Goal: Transaction & Acquisition: Download file/media

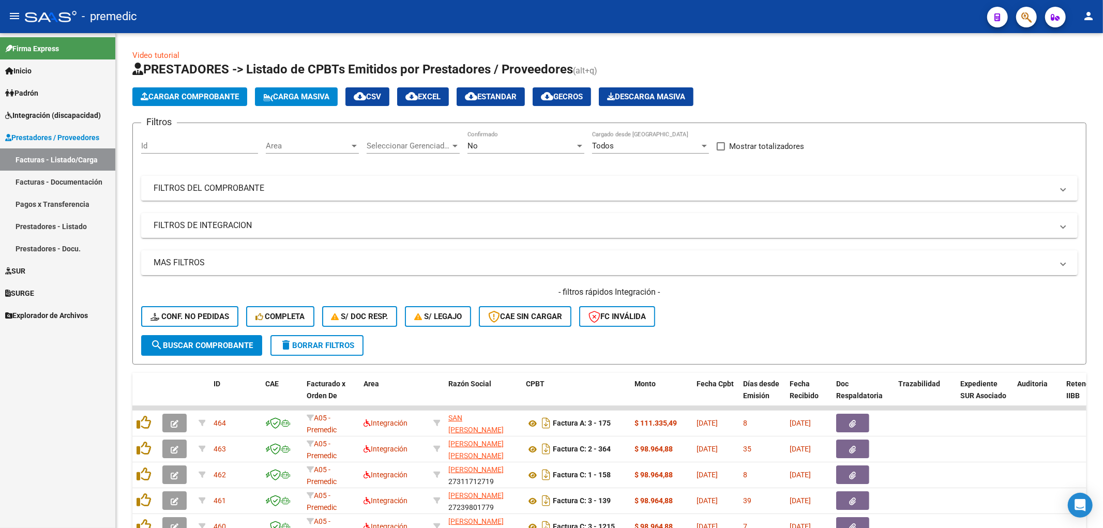
scroll to position [57, 0]
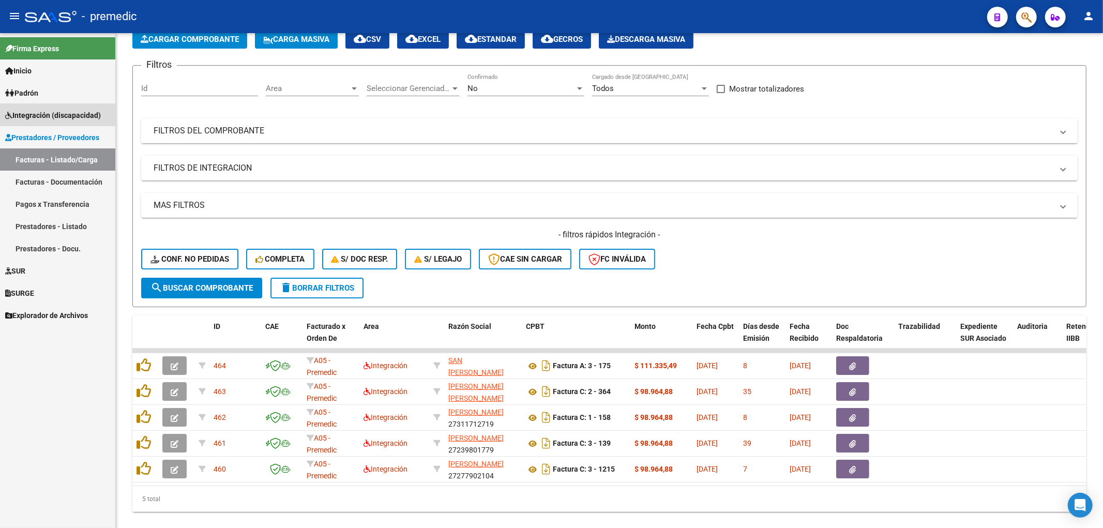
click at [33, 114] on span "Integración (discapacidad)" at bounding box center [53, 115] width 96 height 11
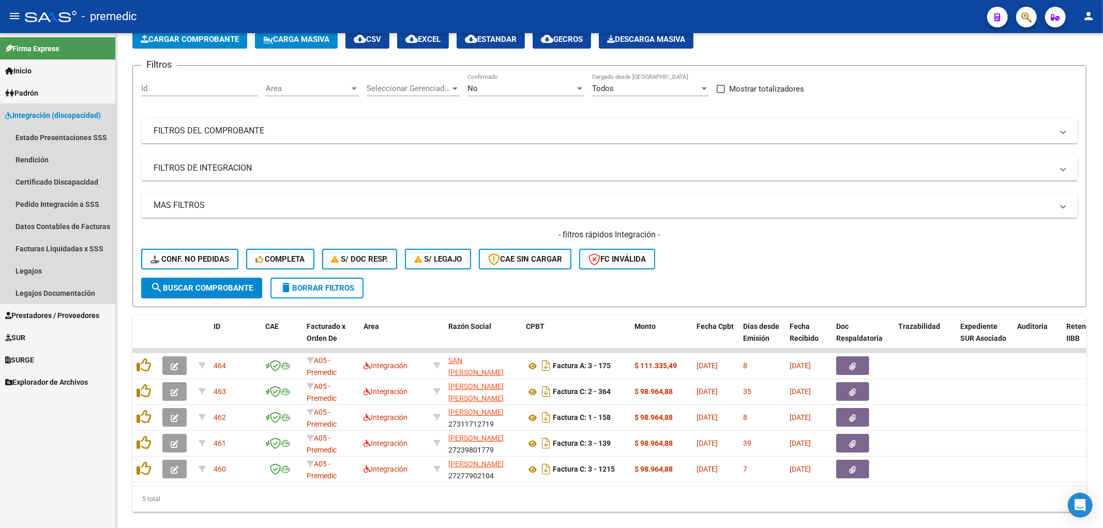
click at [33, 114] on span "Integración (discapacidad)" at bounding box center [53, 115] width 96 height 11
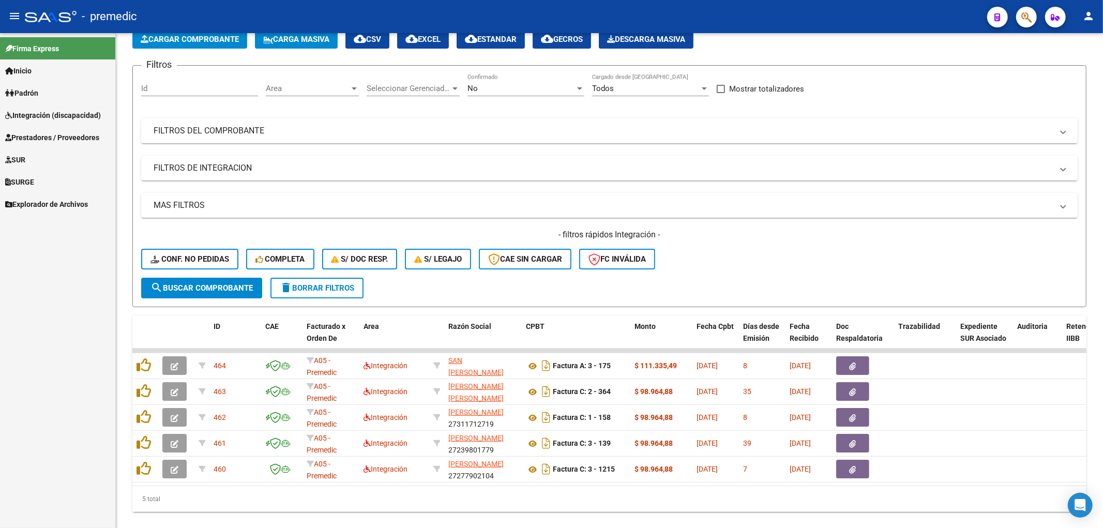
click at [29, 95] on span "Padrón" at bounding box center [21, 92] width 33 height 11
click at [28, 69] on span "Inicio" at bounding box center [18, 70] width 26 height 11
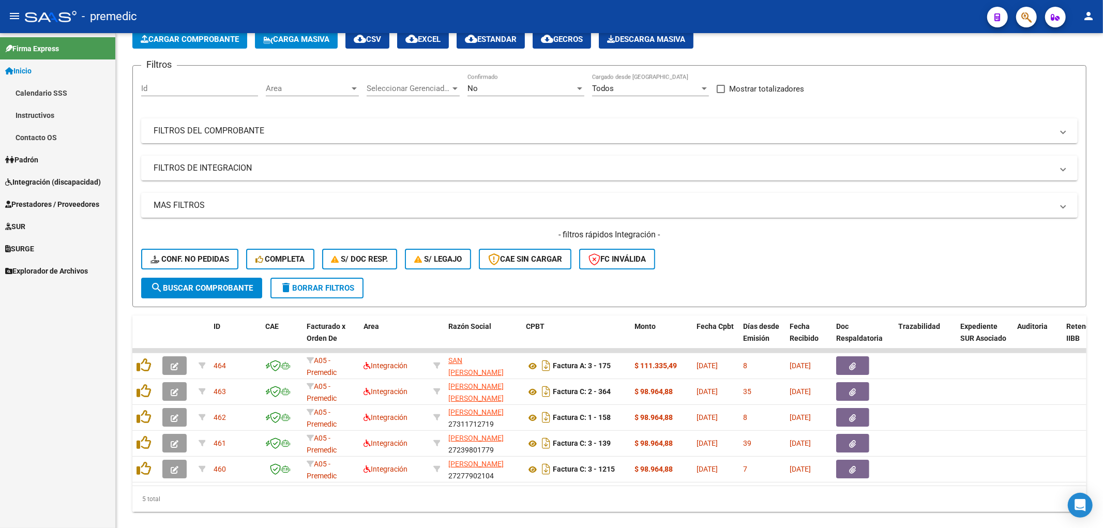
click at [32, 69] on span "Inicio" at bounding box center [18, 70] width 26 height 11
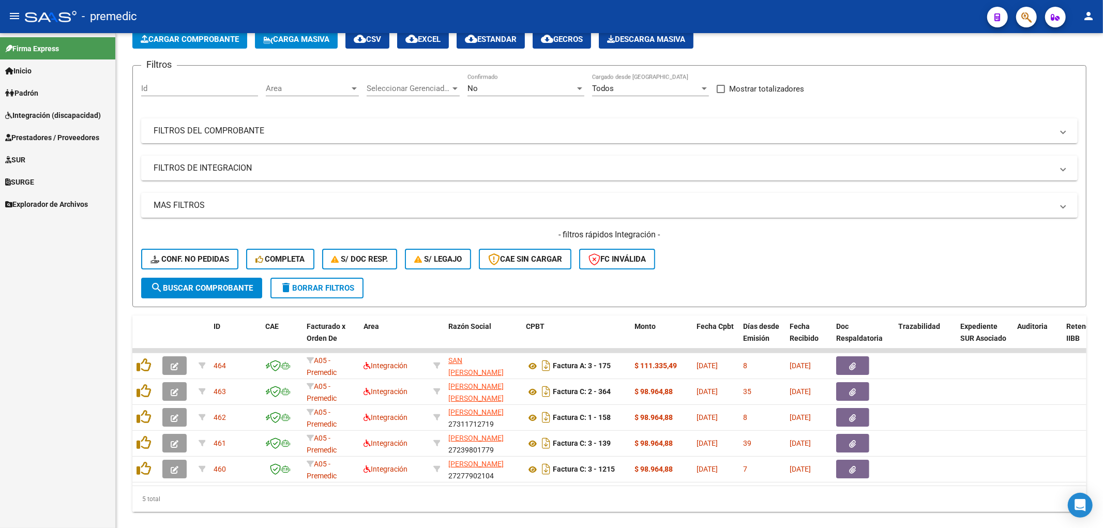
click at [27, 95] on span "Padrón" at bounding box center [21, 92] width 33 height 11
click at [28, 109] on link "Análisis Afiliado" at bounding box center [57, 115] width 115 height 22
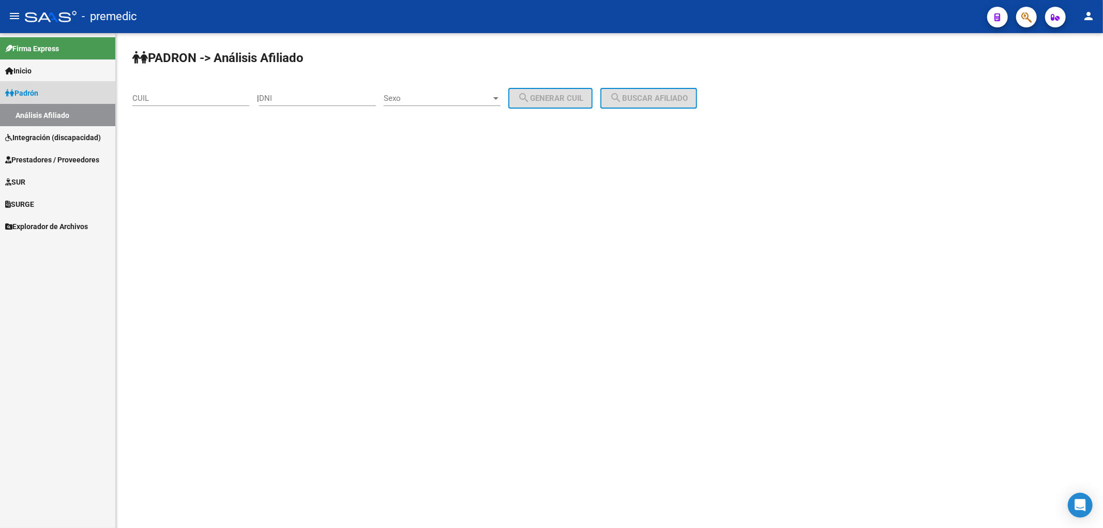
click at [28, 92] on span "Padrón" at bounding box center [21, 92] width 33 height 11
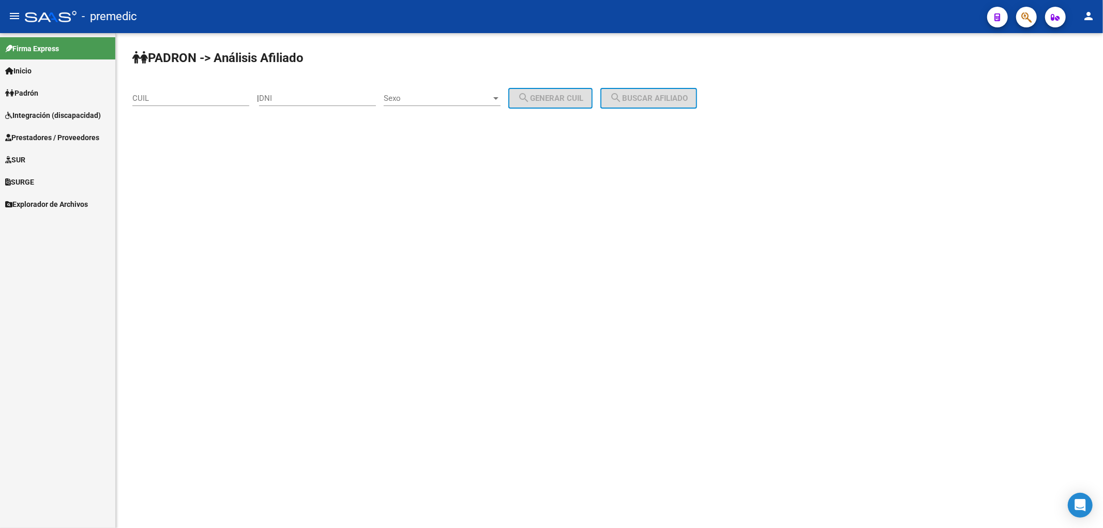
click at [35, 114] on span "Integración (discapacidad)" at bounding box center [53, 115] width 96 height 11
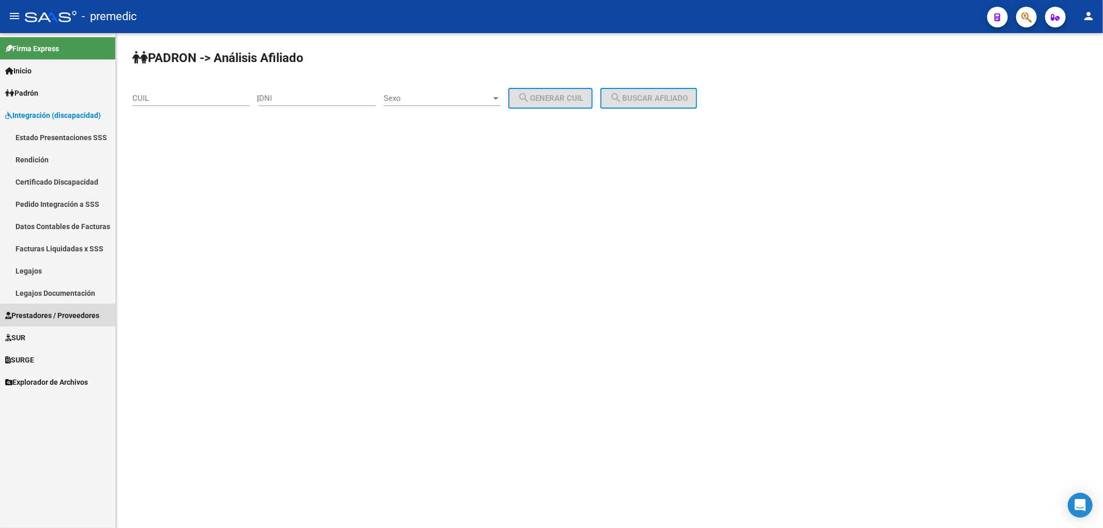
click at [27, 313] on span "Prestadores / Proveedores" at bounding box center [52, 315] width 94 height 11
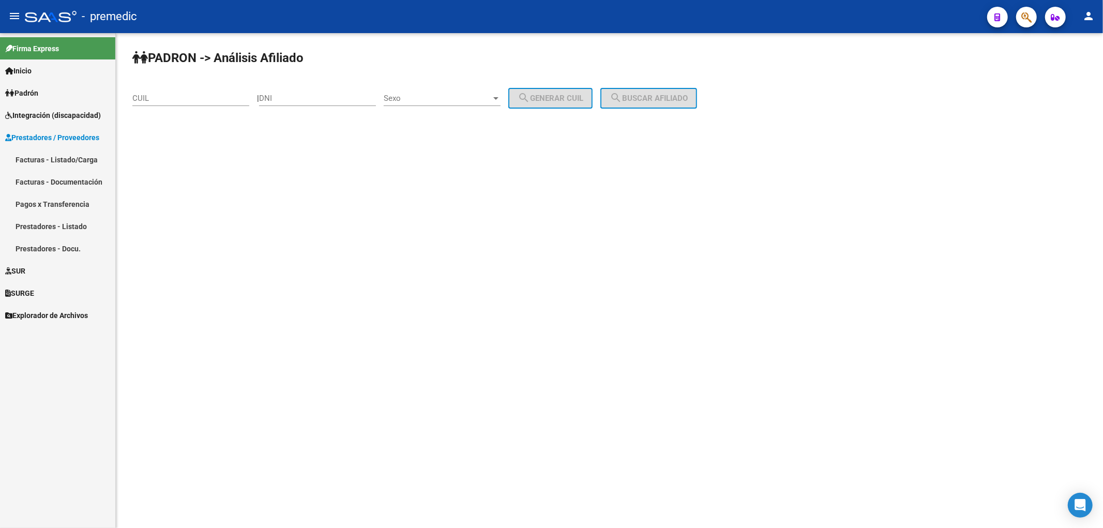
click at [57, 157] on link "Facturas - Listado/Carga" at bounding box center [57, 159] width 115 height 22
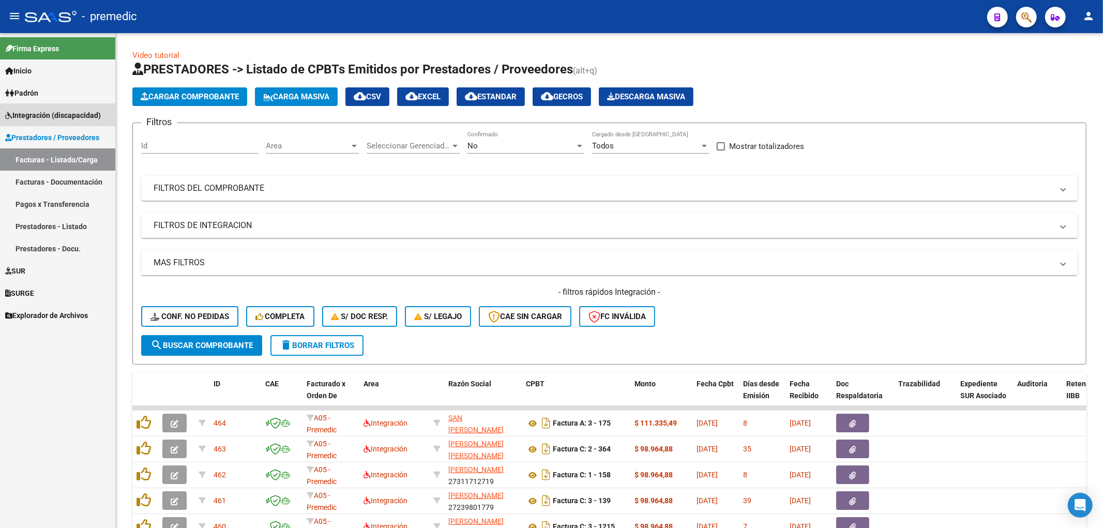
click at [29, 112] on span "Integración (discapacidad)" at bounding box center [53, 115] width 96 height 11
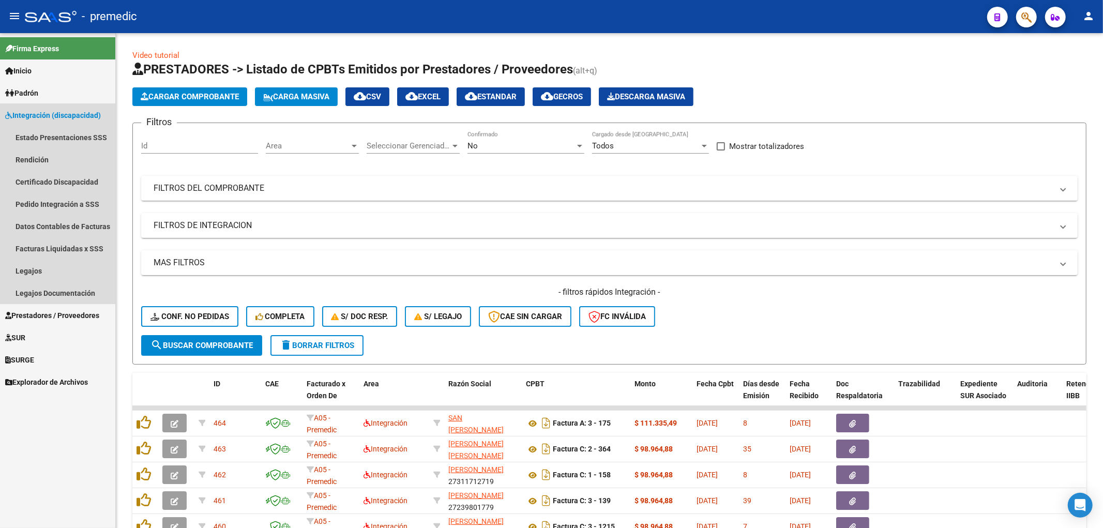
click at [29, 112] on span "Integración (discapacidad)" at bounding box center [53, 115] width 96 height 11
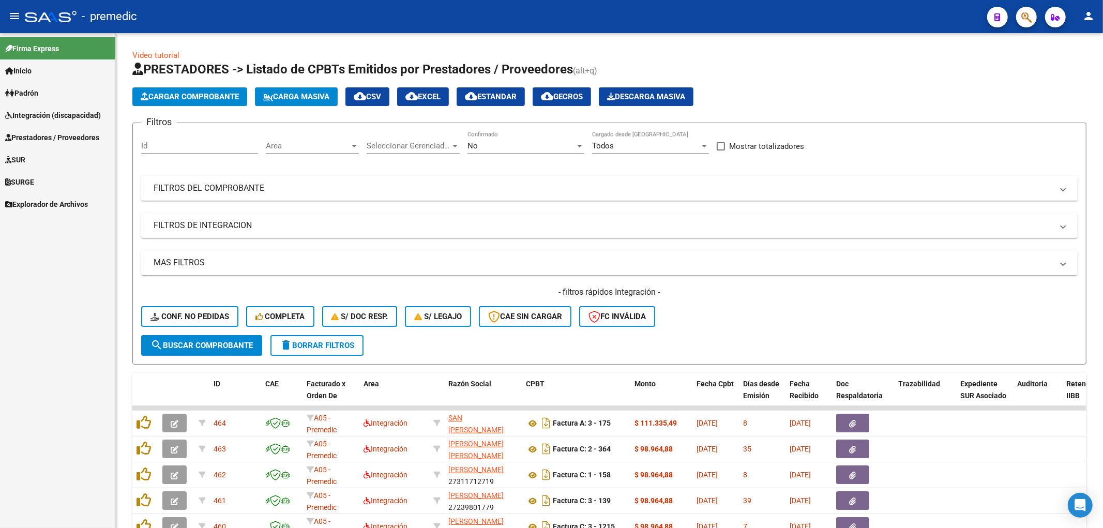
click at [32, 83] on link "Padrón" at bounding box center [57, 93] width 115 height 22
click at [32, 71] on span "Inicio" at bounding box center [18, 70] width 26 height 11
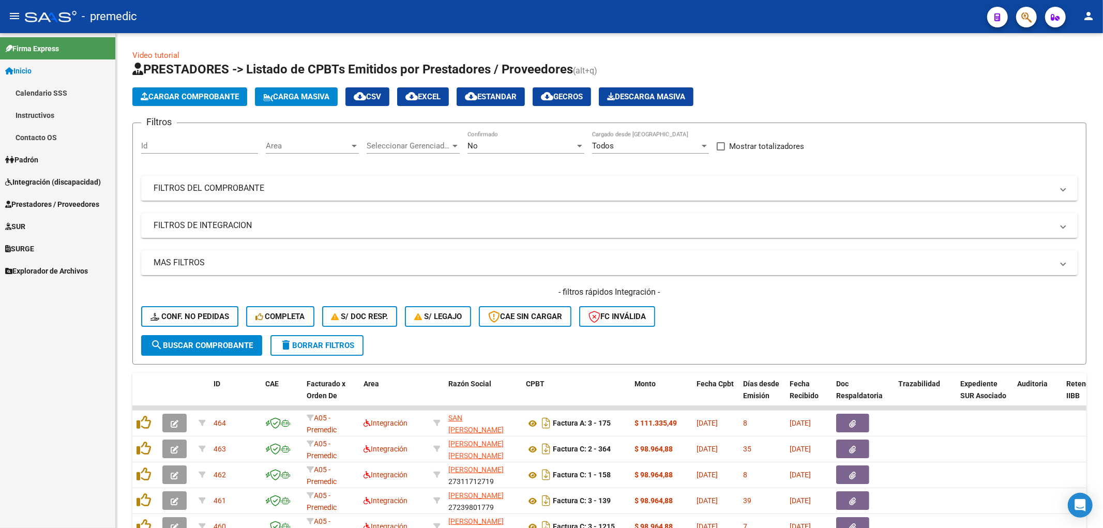
click at [32, 69] on span "Inicio" at bounding box center [18, 70] width 26 height 11
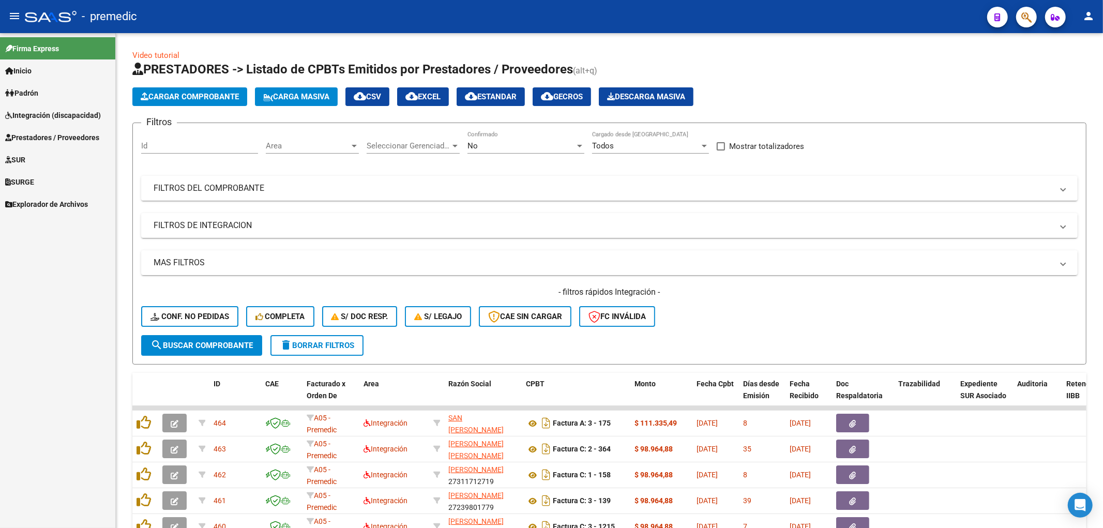
click at [26, 114] on span "Integración (discapacidad)" at bounding box center [53, 115] width 96 height 11
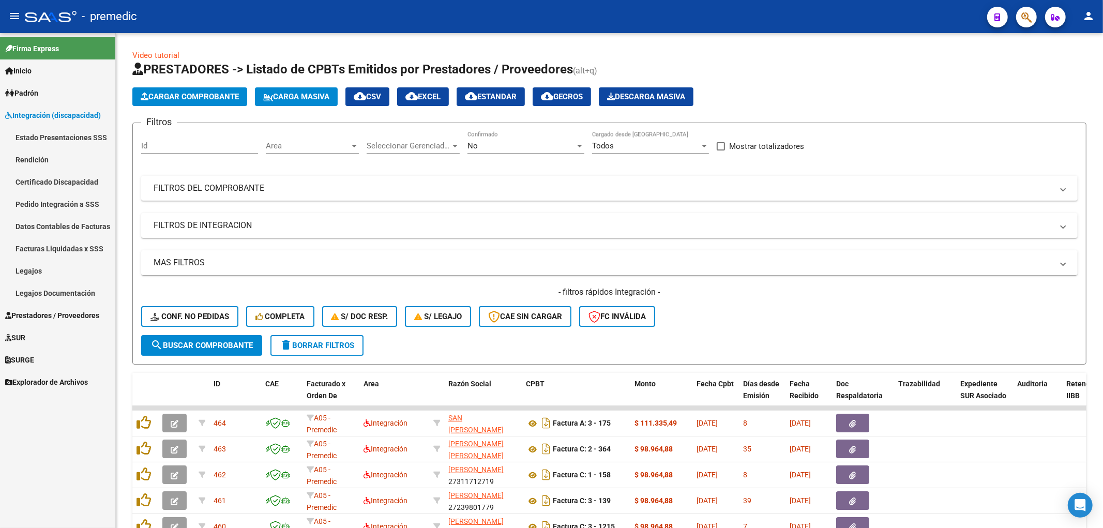
click at [26, 114] on span "Integración (discapacidad)" at bounding box center [53, 115] width 96 height 11
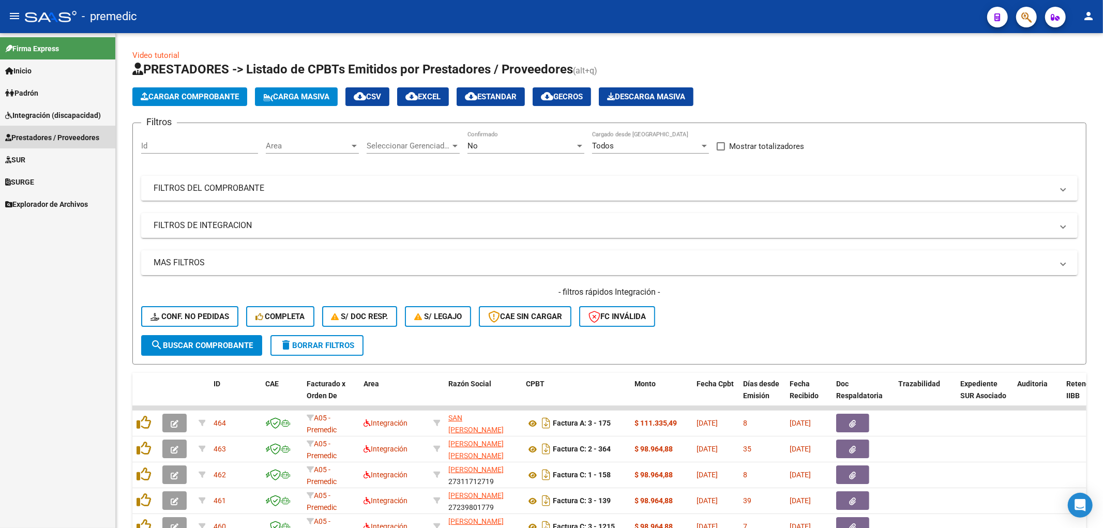
click at [44, 138] on span "Prestadores / Proveedores" at bounding box center [52, 137] width 94 height 11
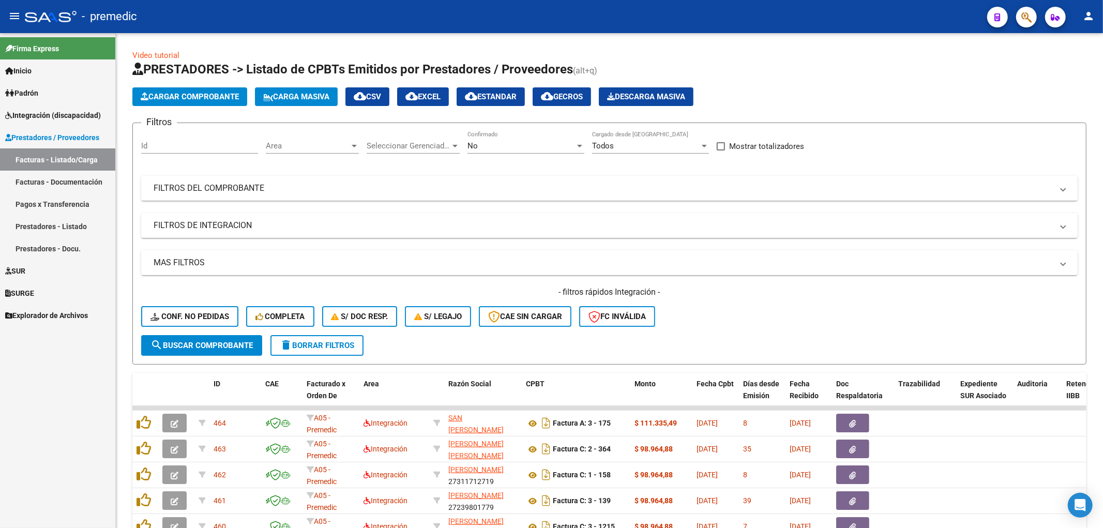
click at [26, 289] on span "SURGE" at bounding box center [19, 292] width 29 height 11
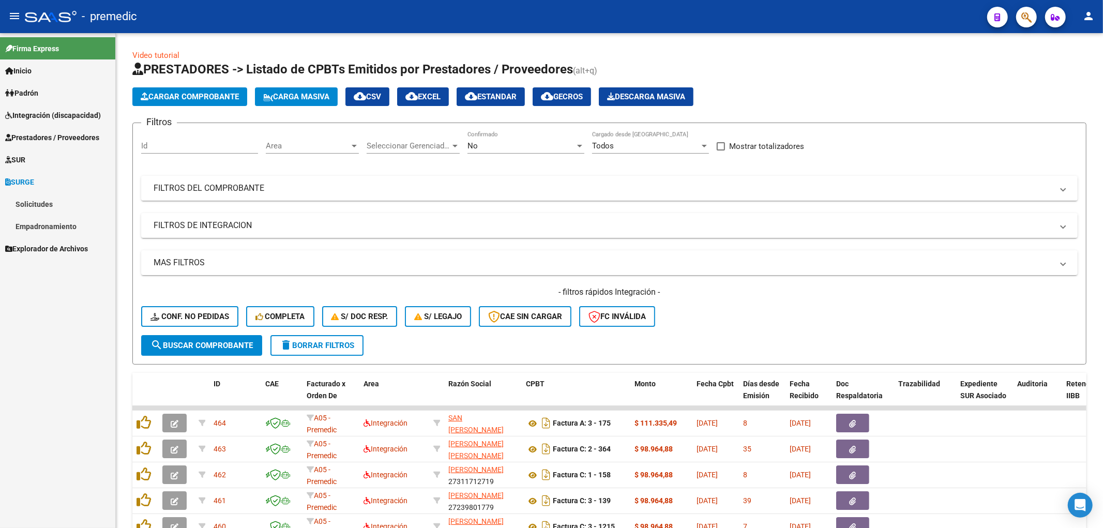
click at [26, 289] on div "Firma Express Inicio Calendario SSS Instructivos Contacto OS Padrón Análisis Af…" at bounding box center [57, 280] width 115 height 495
click at [32, 163] on link "SUR" at bounding box center [57, 159] width 115 height 22
click at [32, 180] on link "Expedientes Internos" at bounding box center [57, 182] width 115 height 22
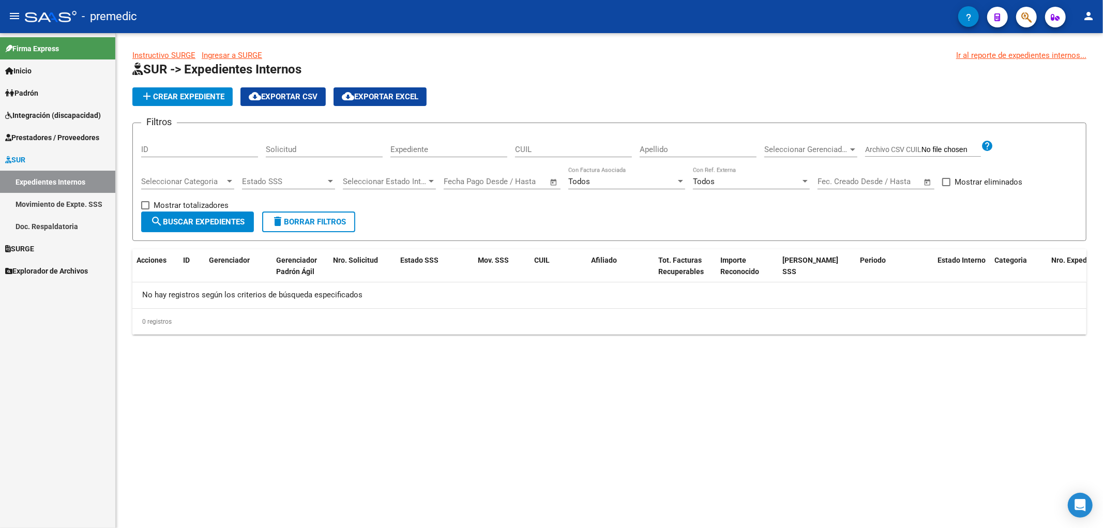
click at [40, 128] on link "Prestadores / Proveedores" at bounding box center [57, 137] width 115 height 22
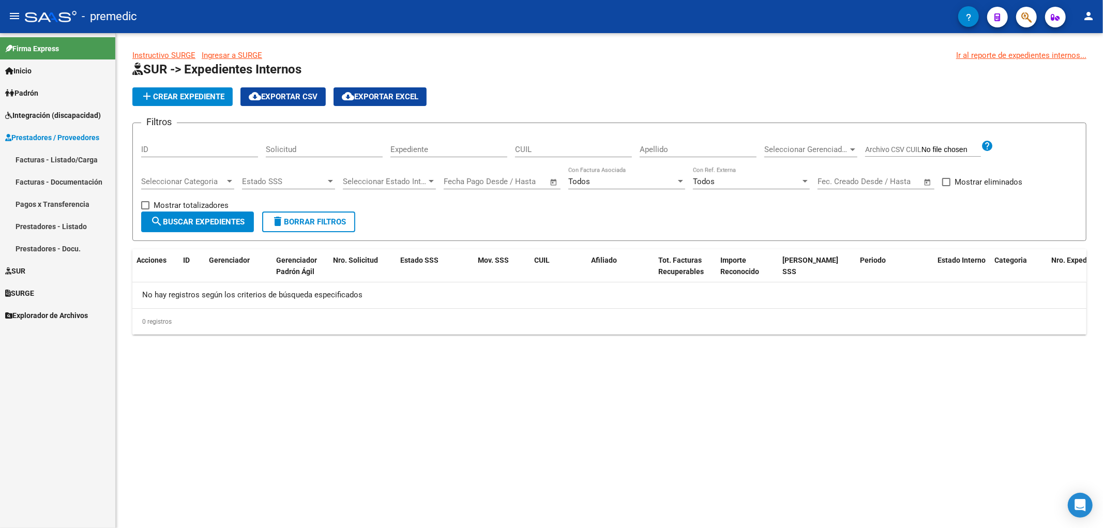
click at [29, 159] on link "Facturas - Listado/Carga" at bounding box center [57, 159] width 115 height 22
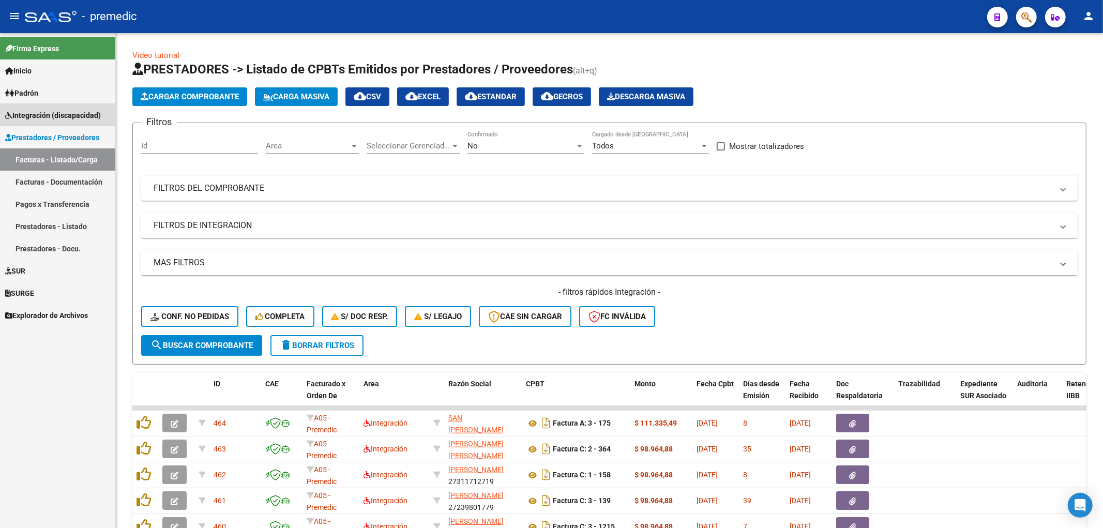
click at [53, 113] on span "Integración (discapacidad)" at bounding box center [53, 115] width 96 height 11
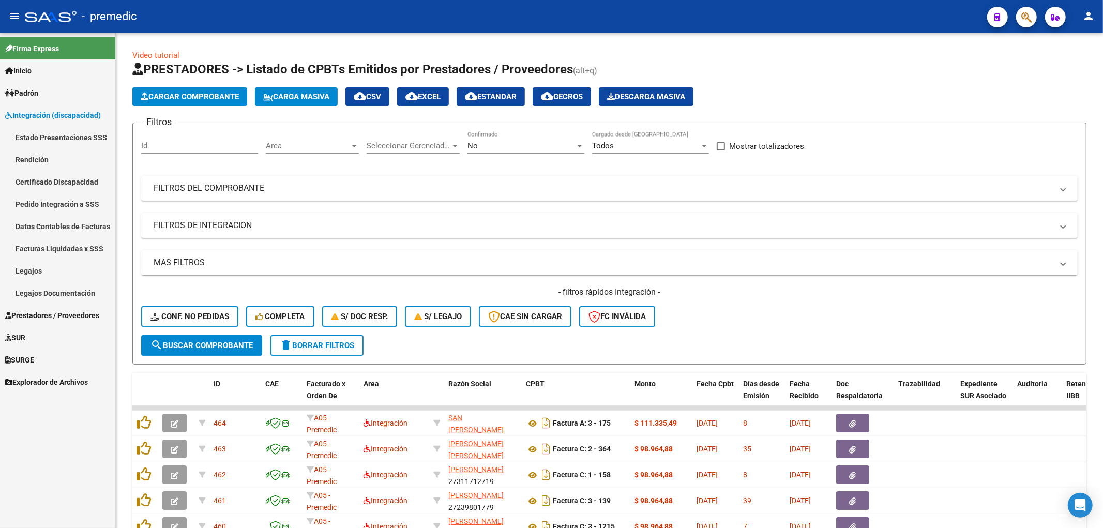
click at [49, 199] on link "Pedido Integración a SSS" at bounding box center [57, 204] width 115 height 22
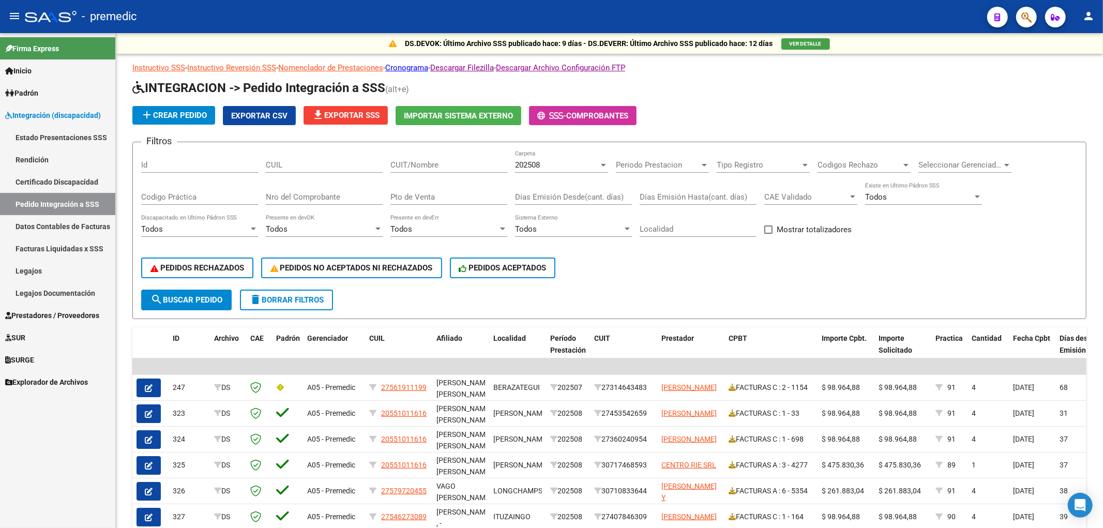
click at [40, 158] on link "Rendición" at bounding box center [57, 159] width 115 height 22
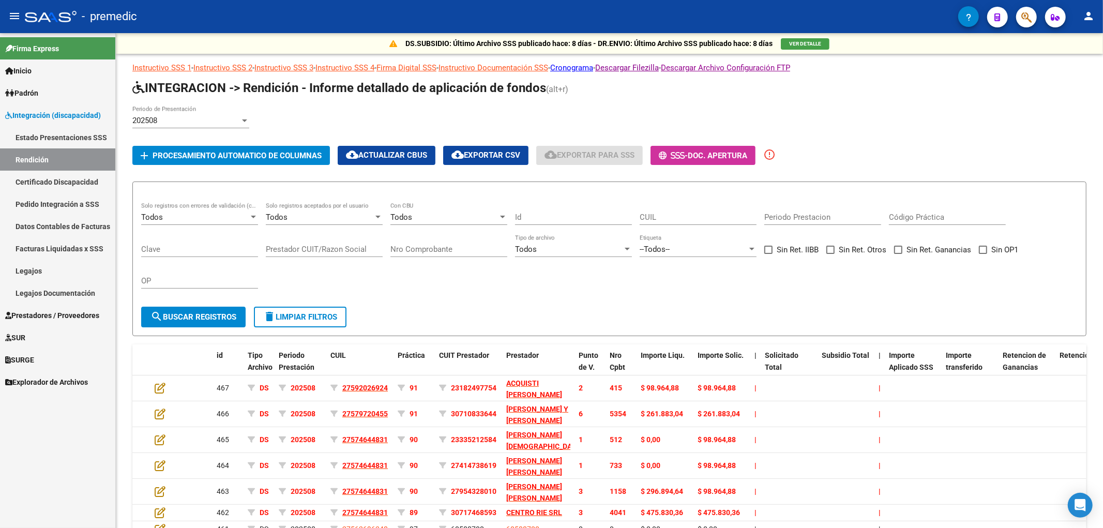
click at [45, 96] on link "Padrón" at bounding box center [57, 93] width 115 height 22
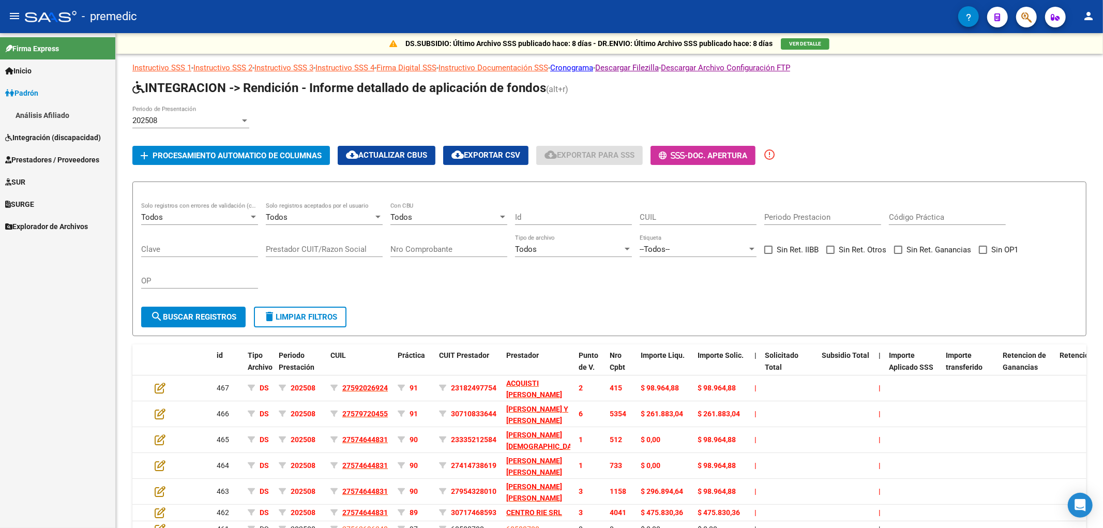
click at [42, 157] on span "Prestadores / Proveedores" at bounding box center [52, 159] width 94 height 11
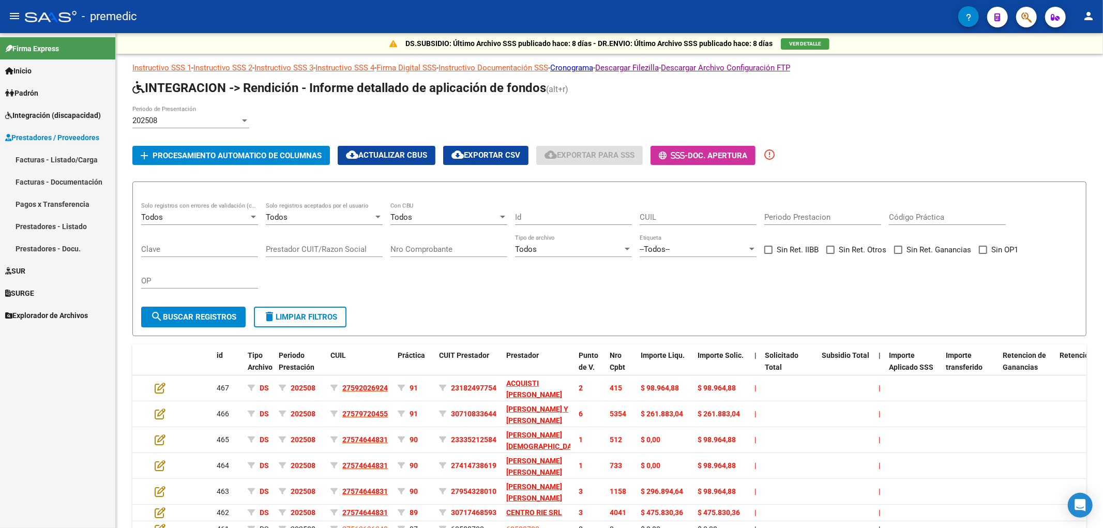
click at [48, 126] on link "Prestadores / Proveedores" at bounding box center [57, 137] width 115 height 22
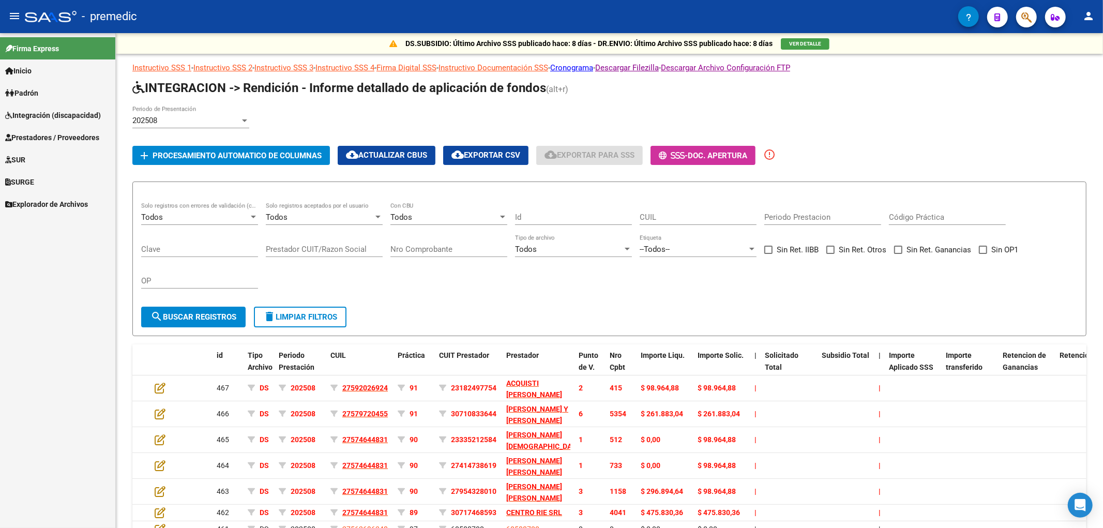
click at [33, 117] on span "Integración (discapacidad)" at bounding box center [53, 115] width 96 height 11
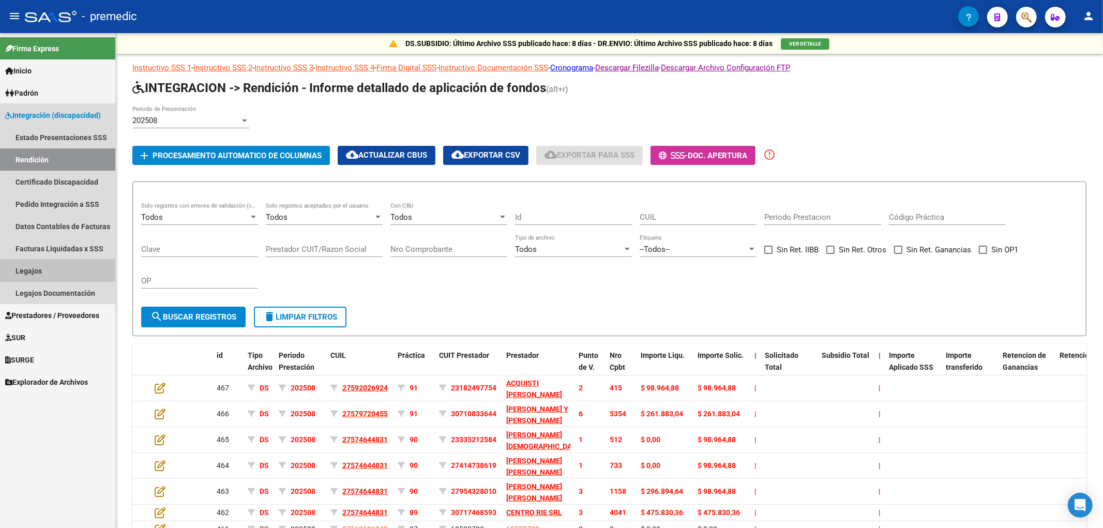
click at [42, 272] on link "Legajos" at bounding box center [57, 271] width 115 height 22
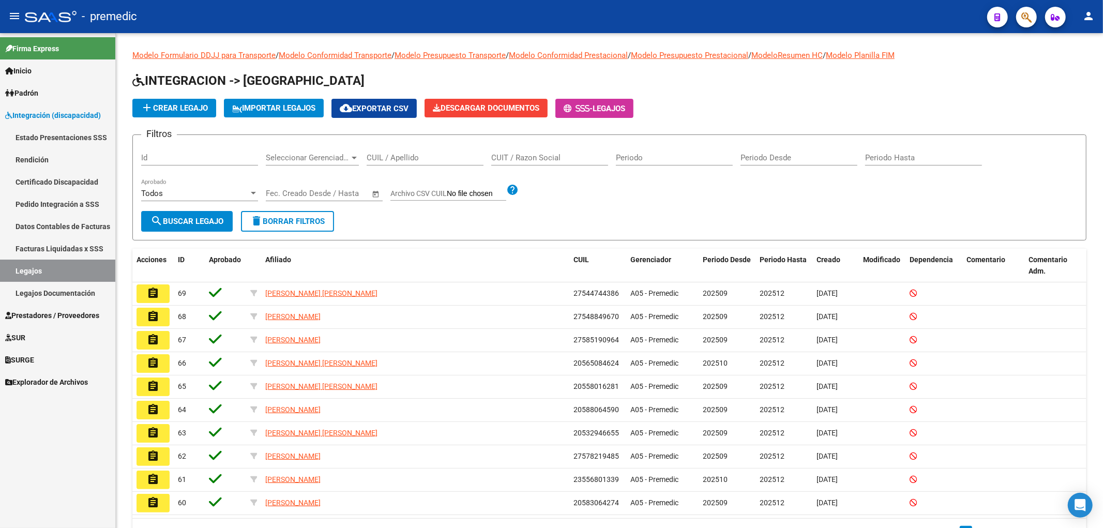
click at [57, 132] on link "Estado Presentaciones SSS" at bounding box center [57, 137] width 115 height 22
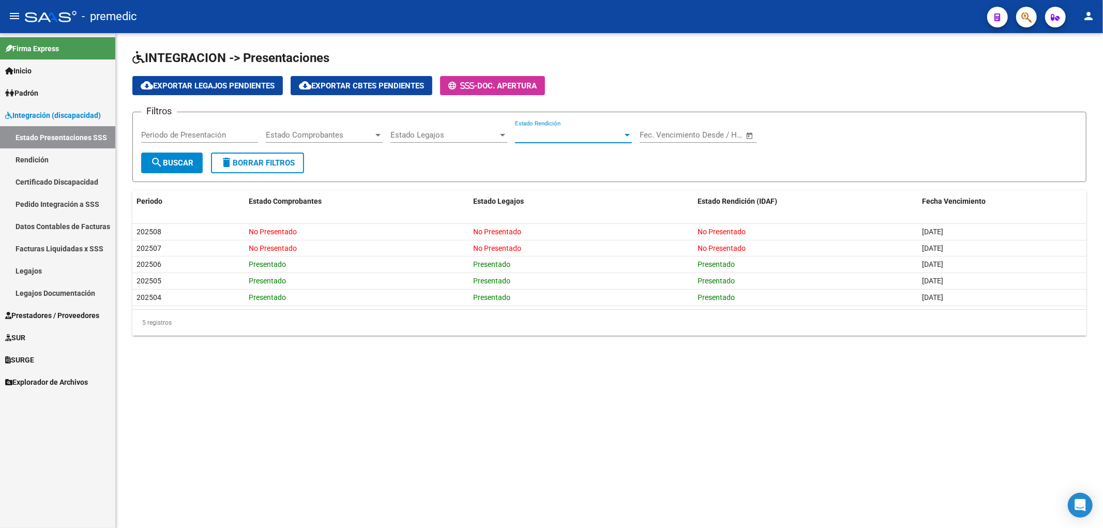
click at [576, 133] on span "Estado Rendición" at bounding box center [569, 134] width 108 height 9
click at [555, 154] on span "No Presentado" at bounding box center [573, 158] width 117 height 23
click at [165, 171] on button "search Buscar" at bounding box center [172, 163] width 62 height 21
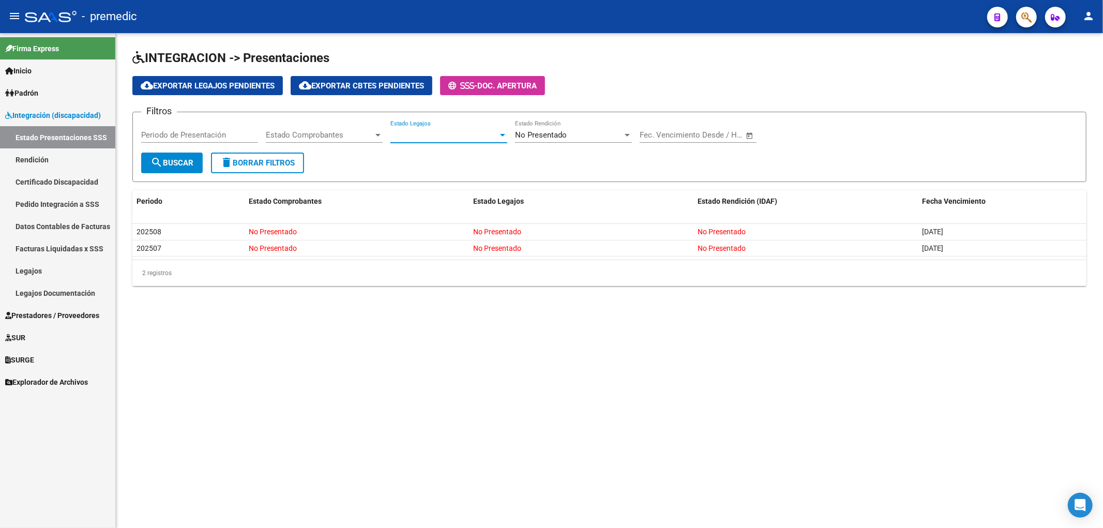
click at [419, 140] on span "Estado Legajos" at bounding box center [444, 134] width 108 height 9
click at [319, 135] on div at bounding box center [551, 264] width 1103 height 528
click at [445, 138] on span "Estado Legajos" at bounding box center [444, 134] width 108 height 9
click at [426, 158] on span "No Presentado" at bounding box center [448, 158] width 117 height 23
click at [224, 138] on input "Periodo de Presentación" at bounding box center [199, 134] width 117 height 9
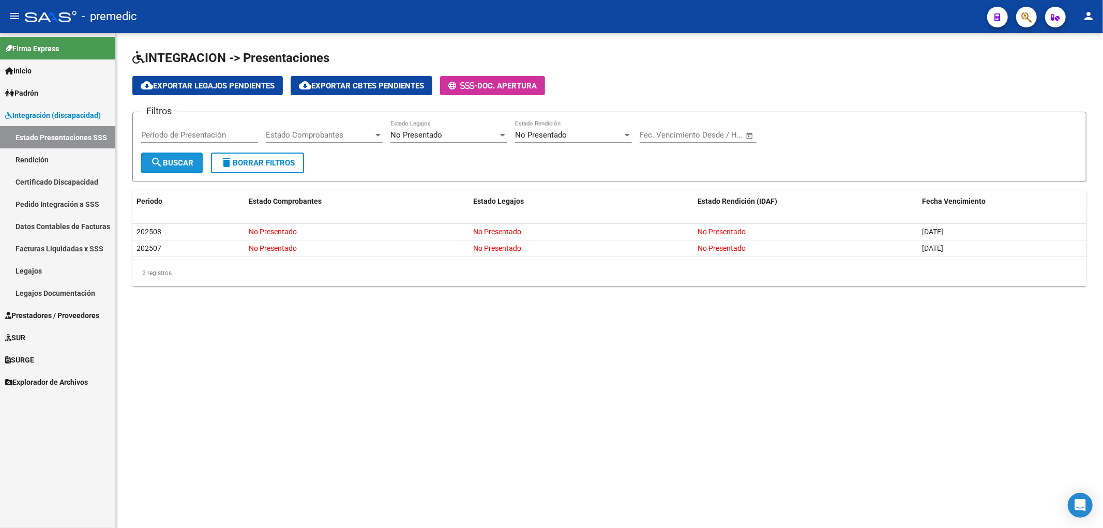
click at [184, 166] on span "search Buscar" at bounding box center [171, 162] width 43 height 9
click at [226, 87] on span "cloud_download Exportar Legajos Pendientes" at bounding box center [208, 85] width 134 height 9
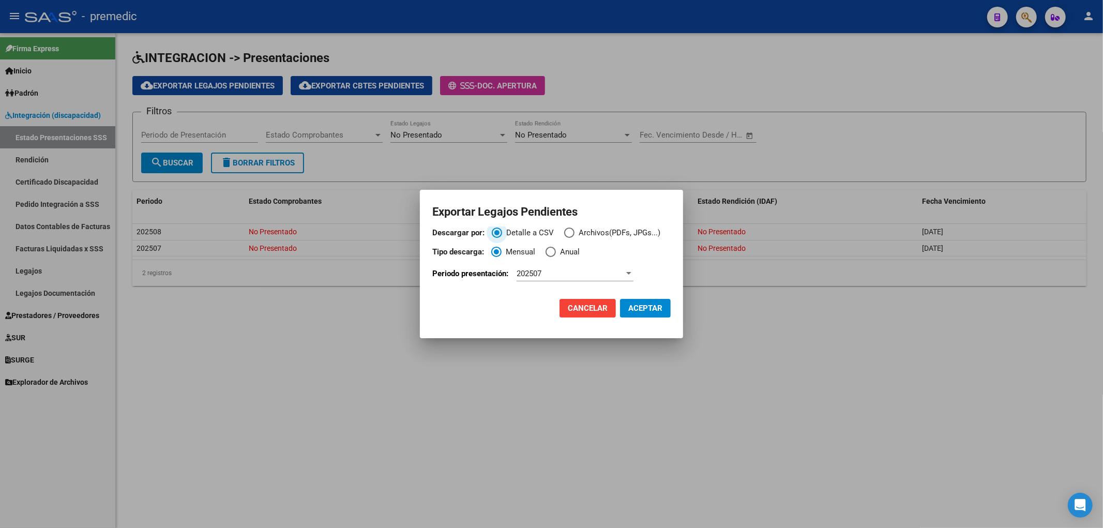
click at [570, 233] on span "Descargar por:" at bounding box center [569, 232] width 10 height 10
click at [570, 233] on input "Archivos(PDFs, JPGs...)" at bounding box center [569, 232] width 10 height 10
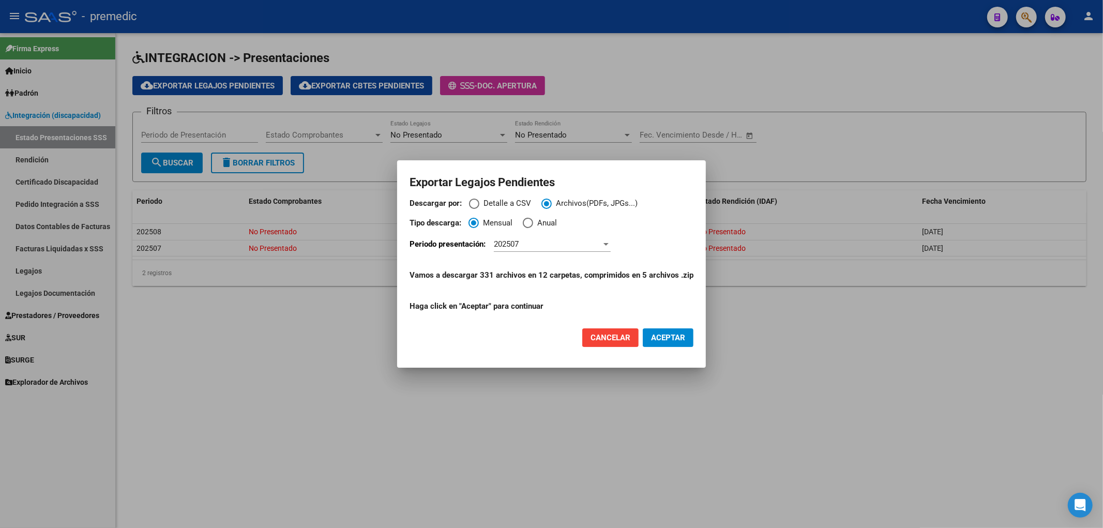
click at [534, 245] on div "202507" at bounding box center [548, 243] width 108 height 9
click at [534, 245] on span "202507" at bounding box center [554, 243] width 117 height 23
click at [683, 343] on button "ACEPTAR" at bounding box center [668, 337] width 51 height 19
